Goal: Navigation & Orientation: Find specific page/section

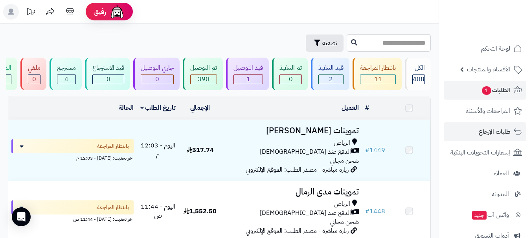
scroll to position [275, 0]
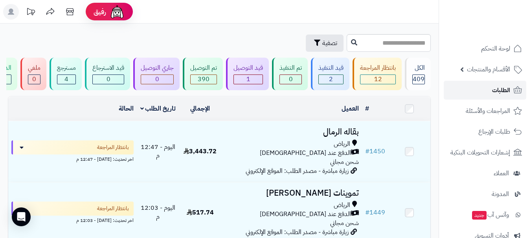
click at [480, 91] on link "الطلبات" at bounding box center [484, 90] width 82 height 19
click at [495, 84] on link "الطلبات" at bounding box center [484, 90] width 82 height 19
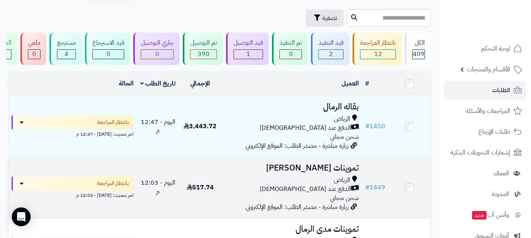
scroll to position [39, 0]
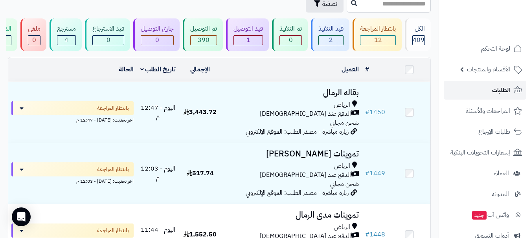
click at [488, 93] on link "الطلبات" at bounding box center [484, 90] width 82 height 19
